Goal: Go to known website: Go to known website

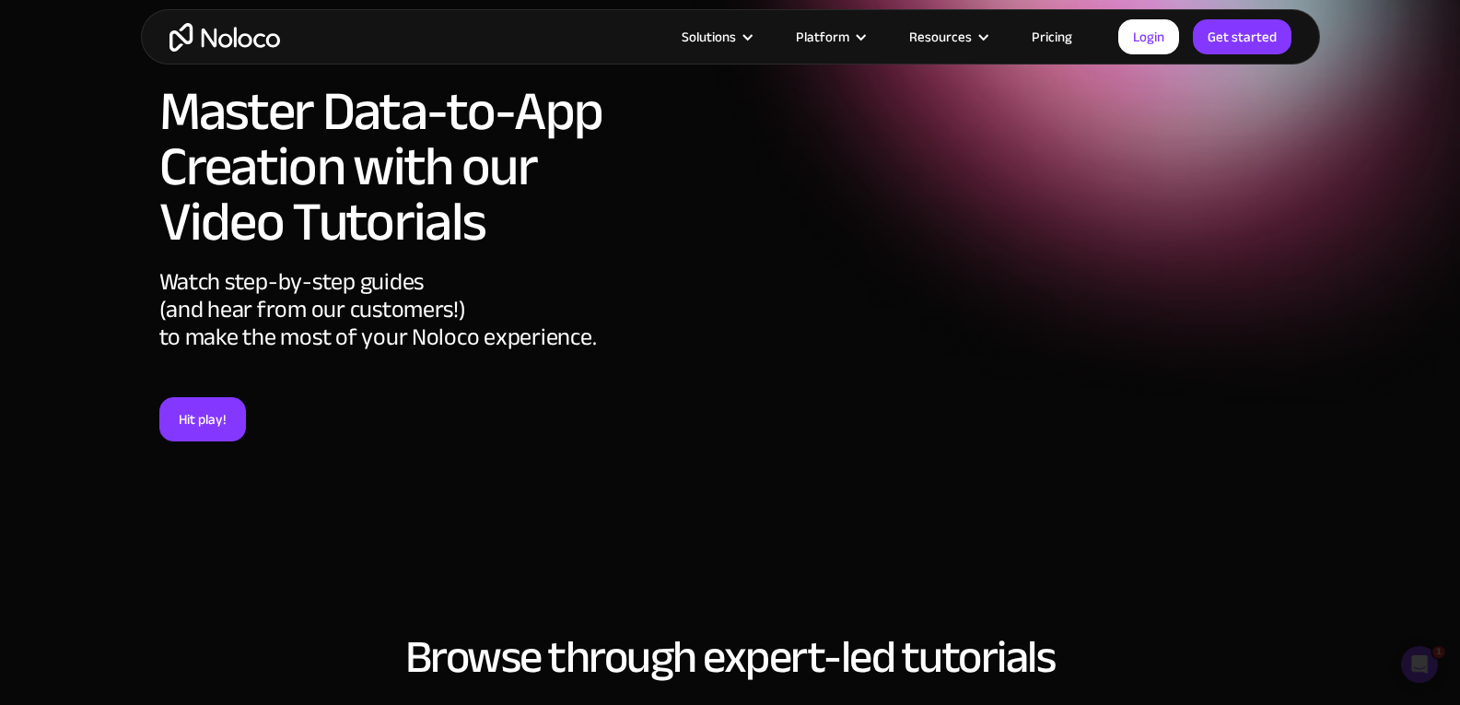
scroll to position [78, 0]
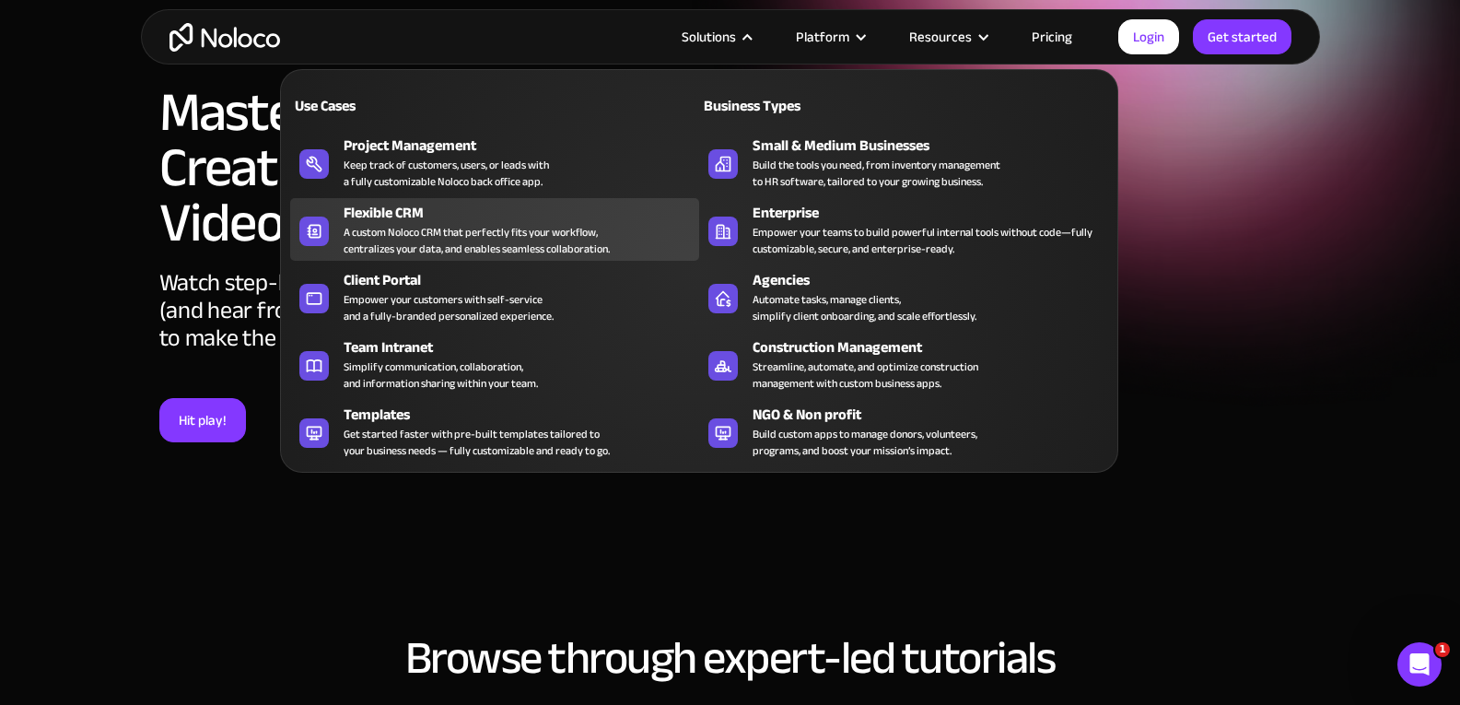
click at [433, 228] on div "A custom Noloco CRM that perfectly fits your workflow, centralizes your data, a…" at bounding box center [477, 240] width 266 height 33
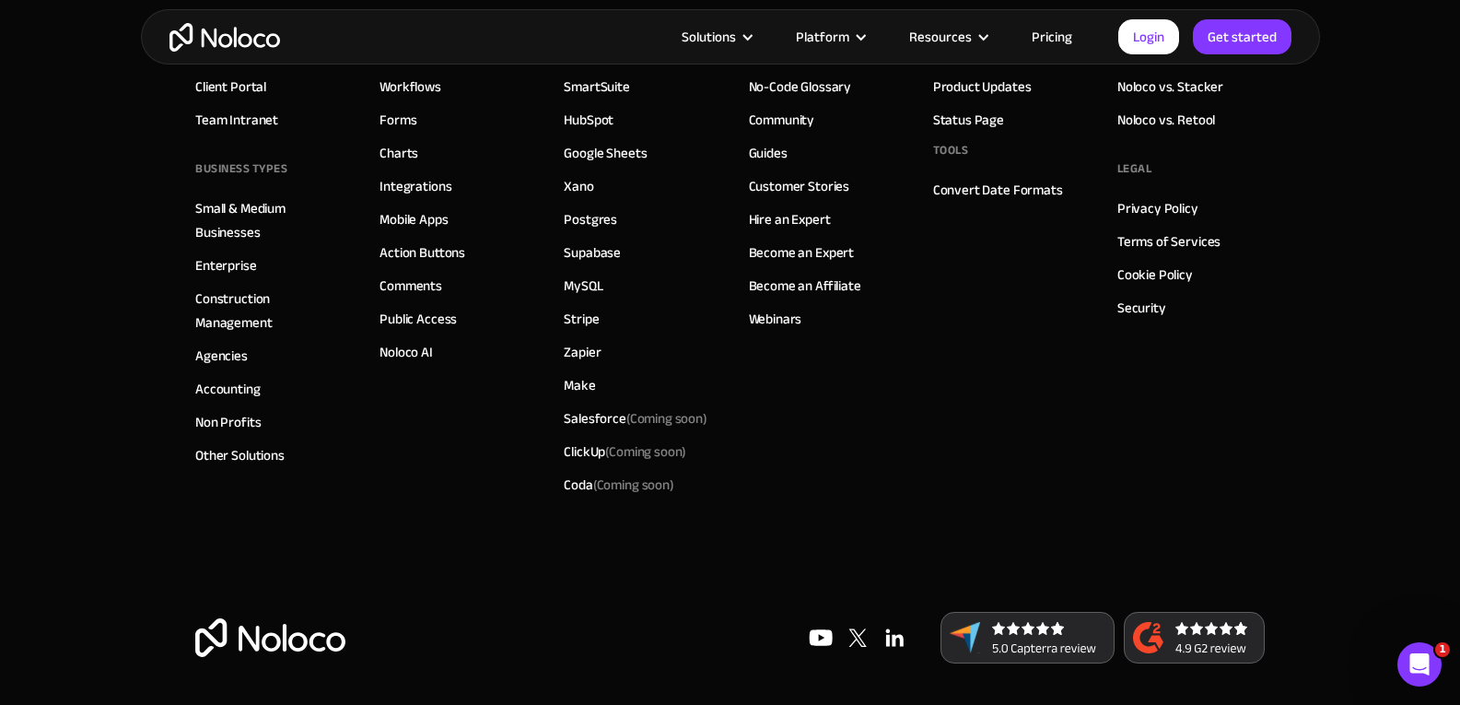
scroll to position [8011, 0]
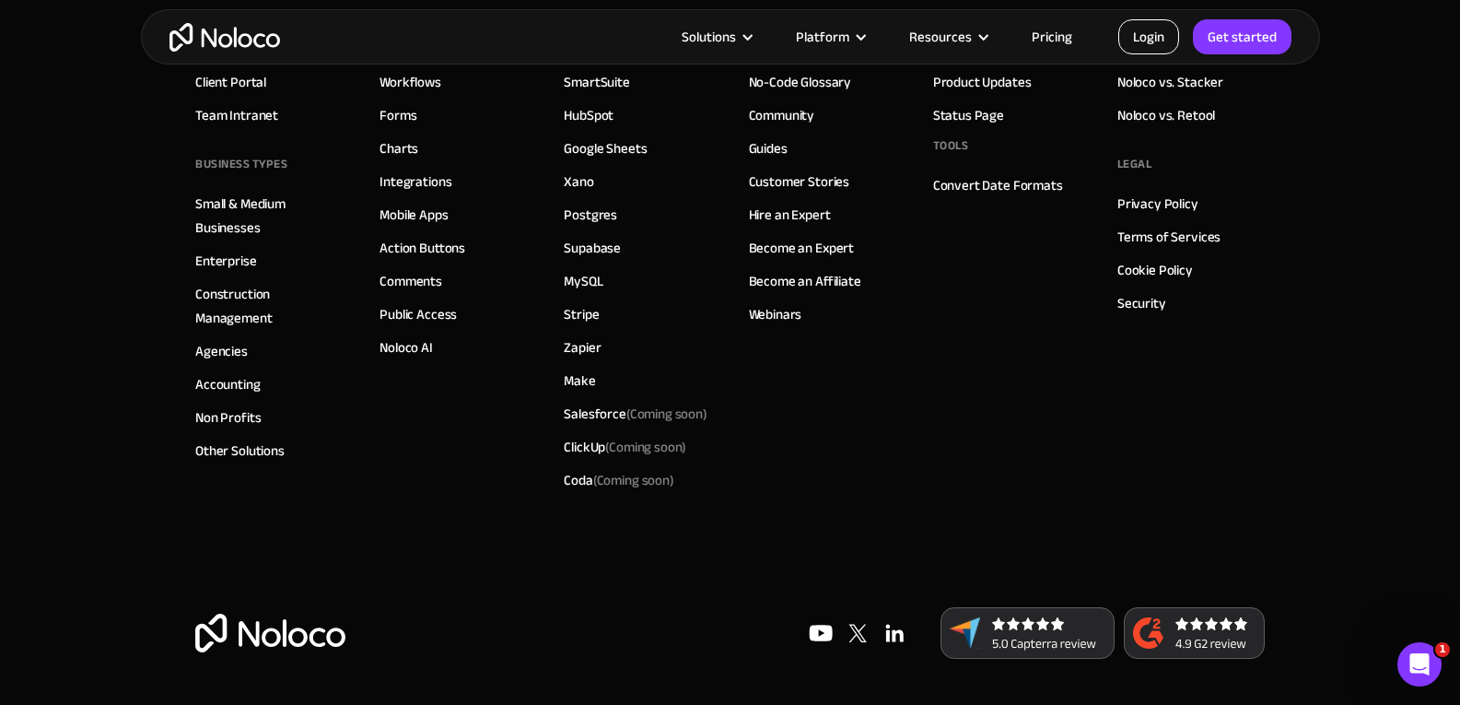
click at [1145, 36] on link "Login" at bounding box center [1148, 36] width 61 height 35
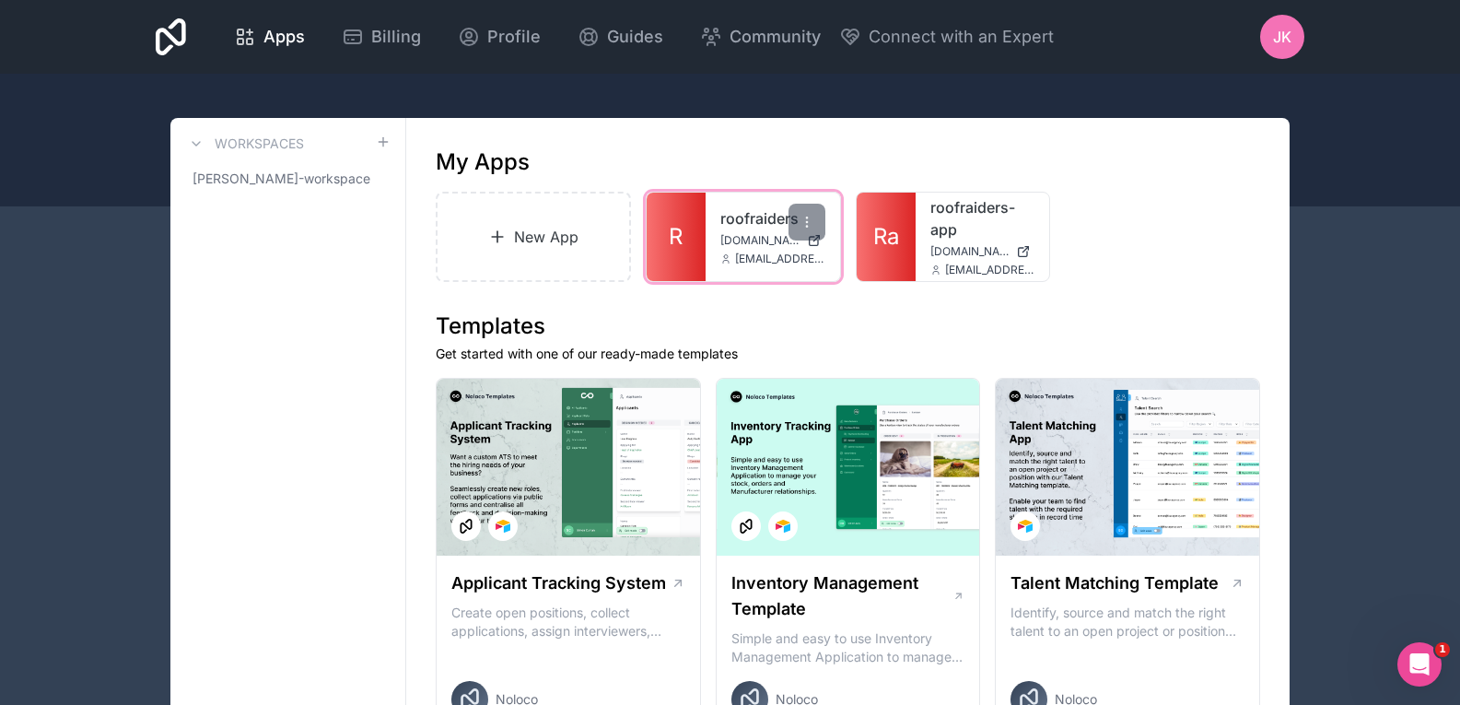
click at [755, 235] on span "roofraiders.noloco.co" at bounding box center [759, 240] width 79 height 15
